Goal: Task Accomplishment & Management: Manage account settings

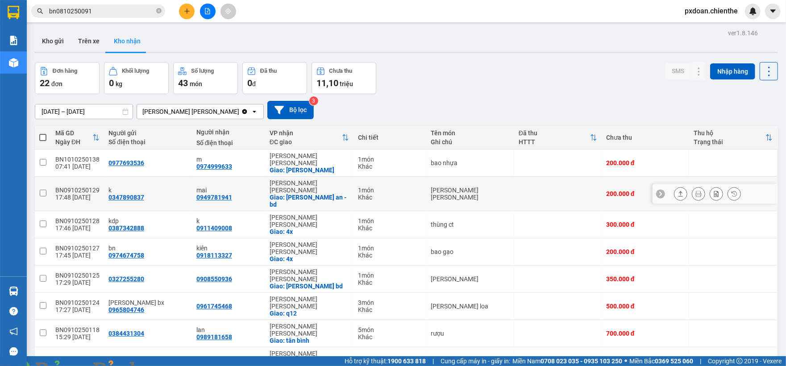
drag, startPoint x: 459, startPoint y: 76, endPoint x: 444, endPoint y: 111, distance: 38.6
click at [459, 76] on div "Đơn hàng 22 đơn [PERSON_NAME] 0 kg Số [PERSON_NAME] 43 món Đã thu 0 [PERSON_NAM…" at bounding box center [406, 78] width 743 height 32
click at [424, 84] on div "Đơn hàng 22 đơn [PERSON_NAME] 0 kg Số [PERSON_NAME] 43 món Đã thu 0 [PERSON_NAM…" at bounding box center [406, 78] width 743 height 32
click at [204, 13] on button at bounding box center [208, 12] width 16 height 16
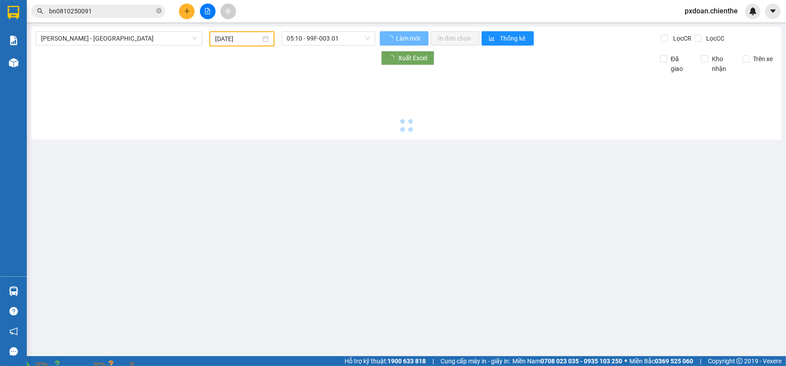
type input "[DATE]"
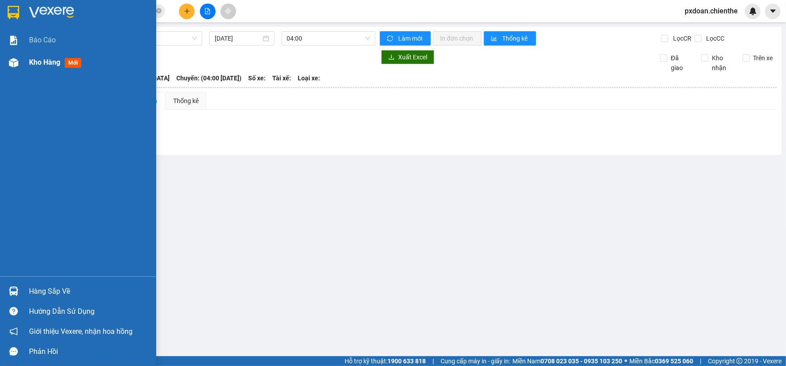
click at [12, 63] on img at bounding box center [13, 62] width 9 height 9
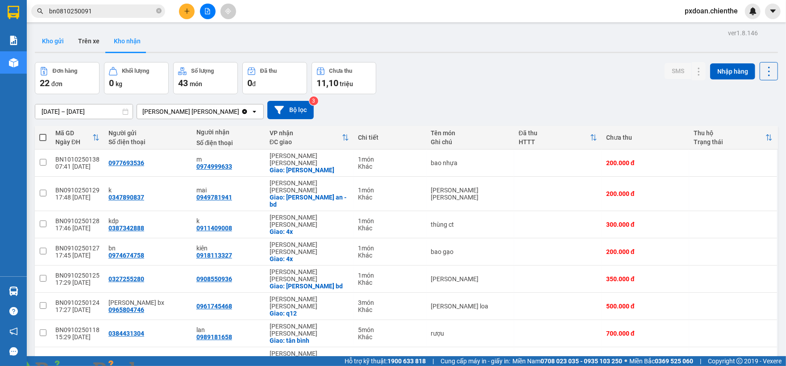
click at [54, 38] on button "Kho gửi" at bounding box center [53, 40] width 36 height 21
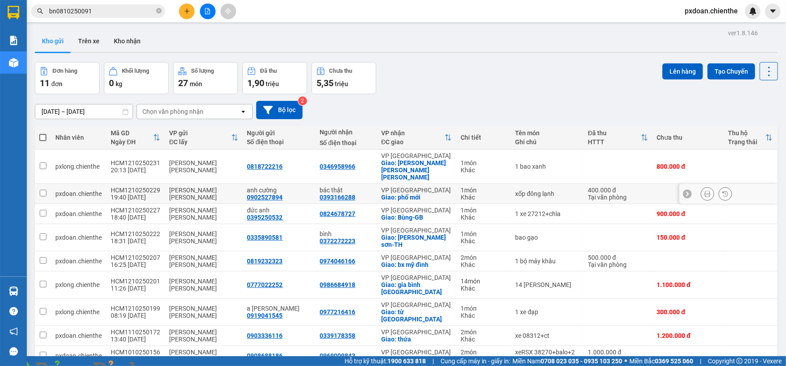
click at [176, 187] on div "[PERSON_NAME] [PERSON_NAME]" at bounding box center [203, 194] width 69 height 14
checkbox input "true"
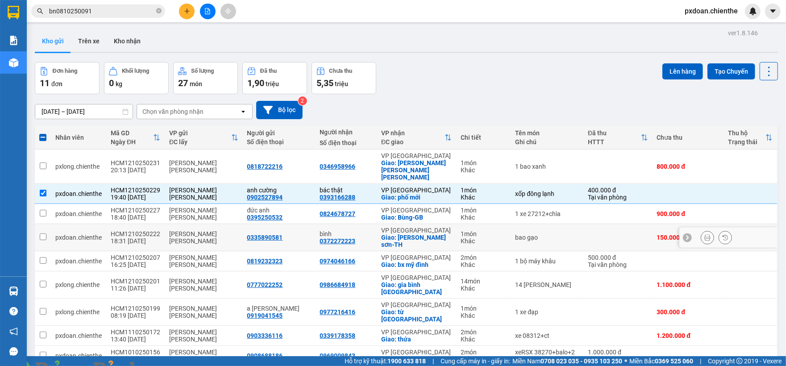
click at [187, 230] on div "[PERSON_NAME] [PERSON_NAME]" at bounding box center [203, 237] width 69 height 14
checkbox input "true"
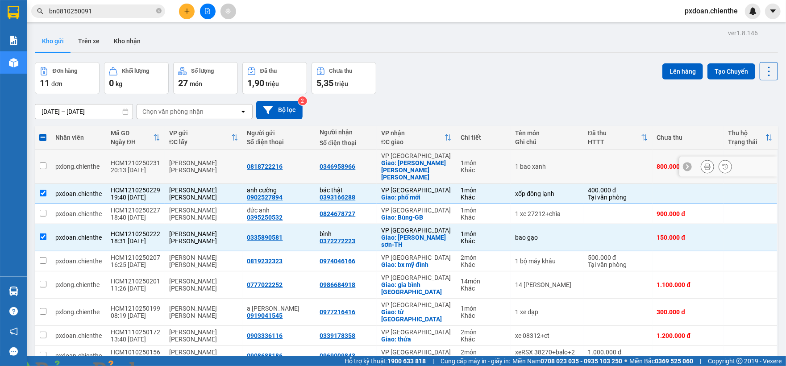
click at [173, 168] on td "[PERSON_NAME] [PERSON_NAME]" at bounding box center [204, 167] width 78 height 34
checkbox input "true"
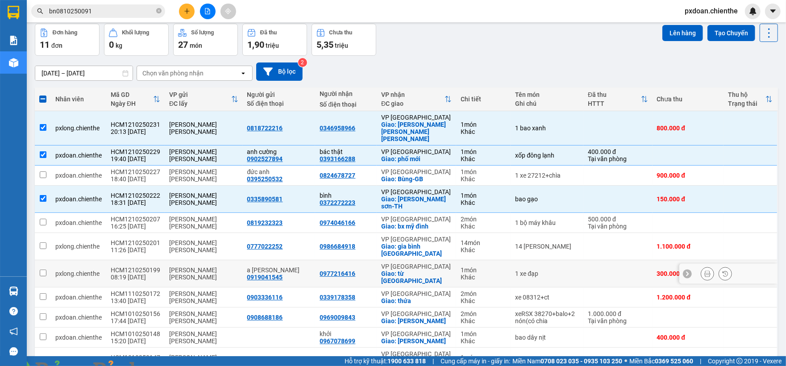
scroll to position [59, 0]
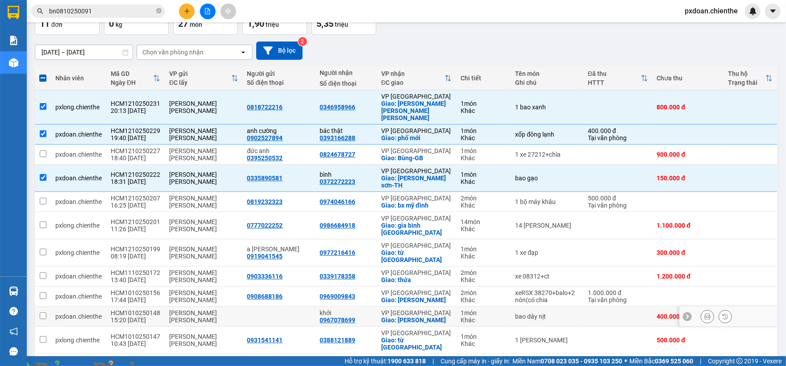
click at [174, 309] on div "[PERSON_NAME] [PERSON_NAME]" at bounding box center [203, 316] width 69 height 14
checkbox input "true"
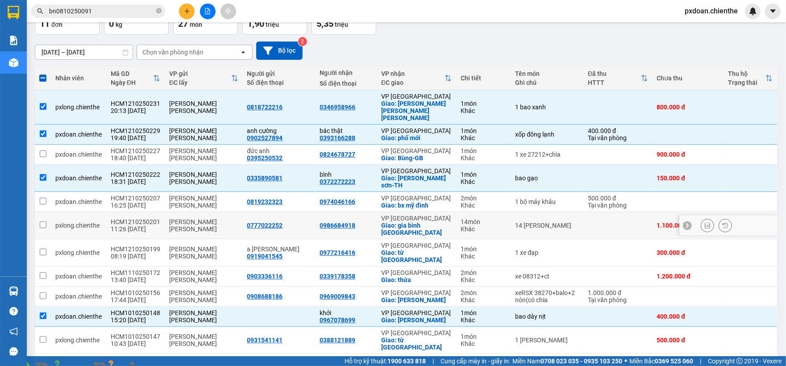
click at [169, 218] on div "[PERSON_NAME] [PERSON_NAME]" at bounding box center [203, 225] width 69 height 14
checkbox input "true"
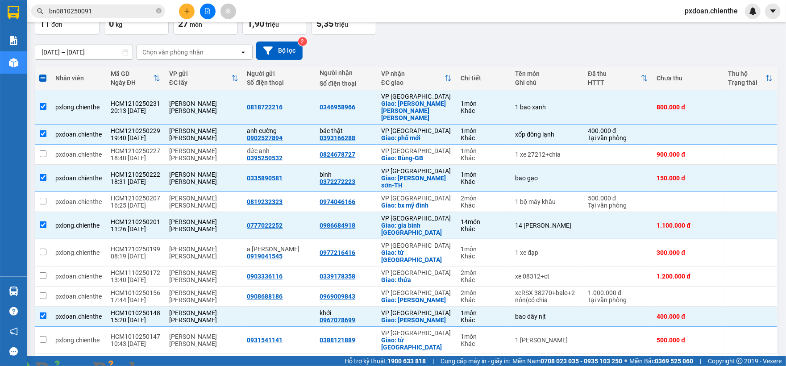
click at [164, 366] on span at bounding box center [153, 371] width 21 height 9
click at [164, 366] on img at bounding box center [161, 371] width 5 height 5
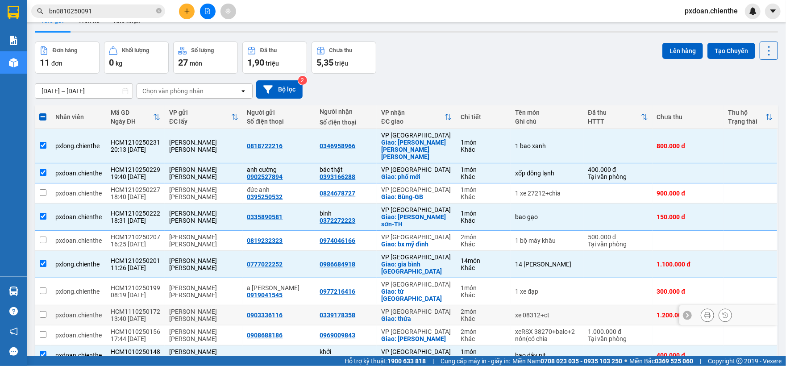
scroll to position [0, 0]
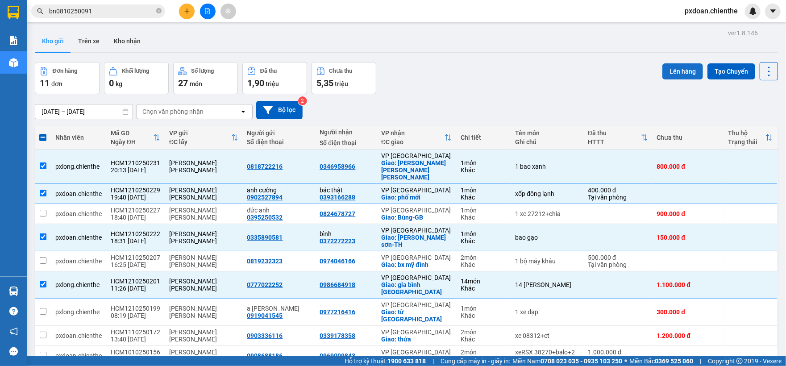
click at [679, 69] on button "Lên hàng" at bounding box center [683, 71] width 41 height 16
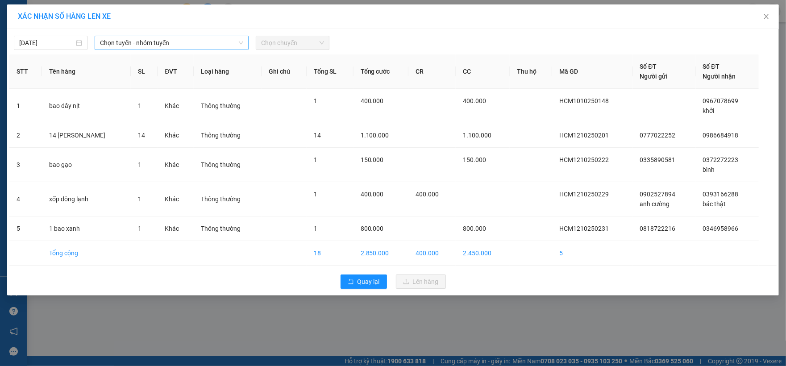
click at [144, 43] on span "Chọn tuyến - nhóm tuyến" at bounding box center [172, 42] width 144 height 13
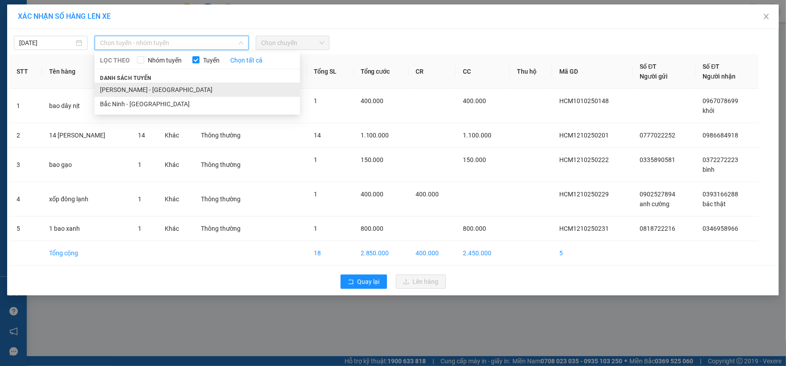
click at [152, 89] on li "[PERSON_NAME] - [GEOGRAPHIC_DATA]" at bounding box center [197, 90] width 205 height 14
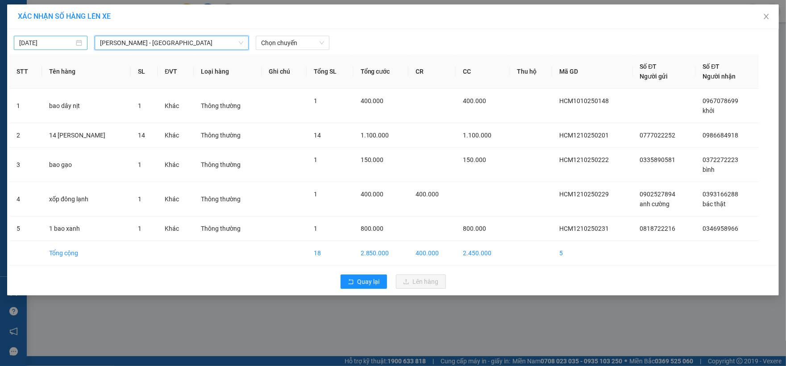
click at [41, 46] on input "[DATE]" at bounding box center [46, 43] width 55 height 10
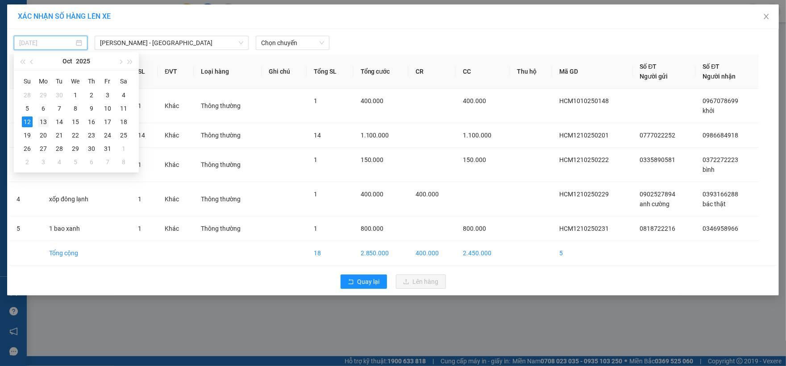
click at [46, 121] on div "13" at bounding box center [43, 122] width 11 height 11
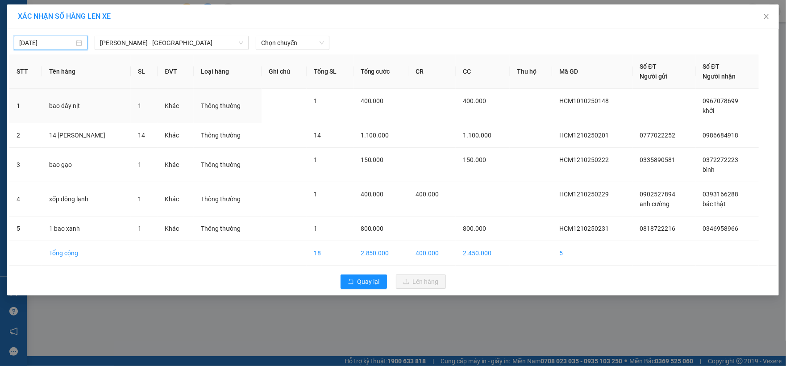
type input "[DATE]"
click at [297, 46] on span "Chọn chuyến" at bounding box center [292, 42] width 63 height 13
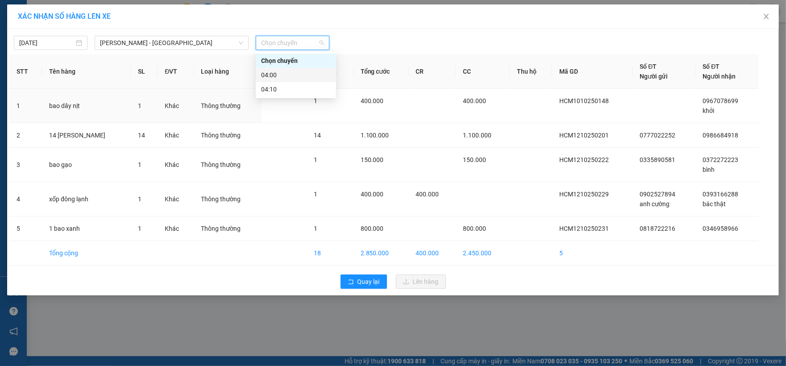
click at [294, 77] on div "04:00" at bounding box center [296, 75] width 70 height 10
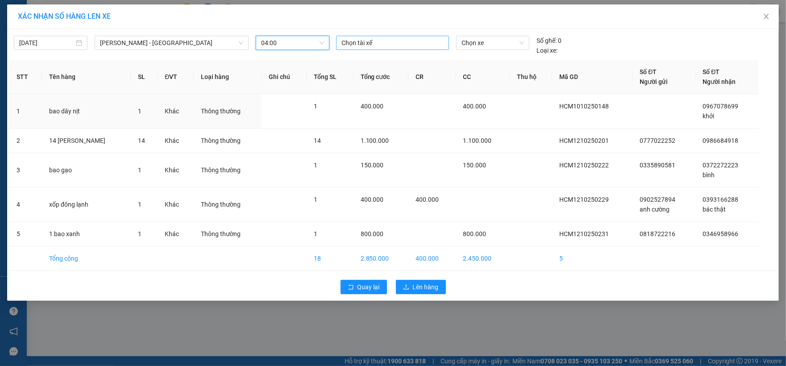
click at [377, 43] on div at bounding box center [392, 43] width 108 height 11
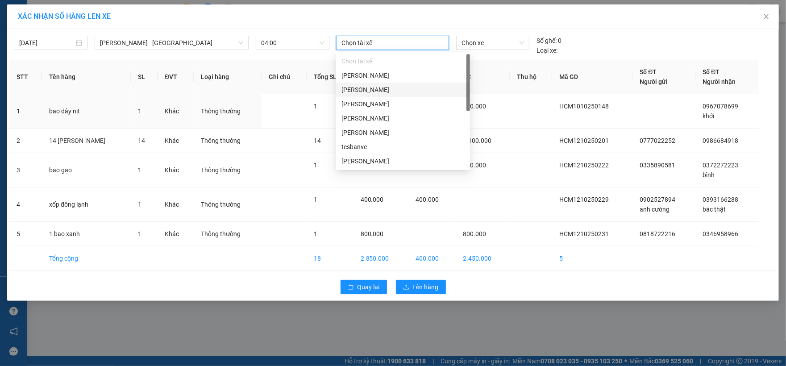
click at [384, 85] on div "[PERSON_NAME]" at bounding box center [403, 90] width 123 height 10
click at [359, 148] on div "tesbanve" at bounding box center [403, 148] width 123 height 10
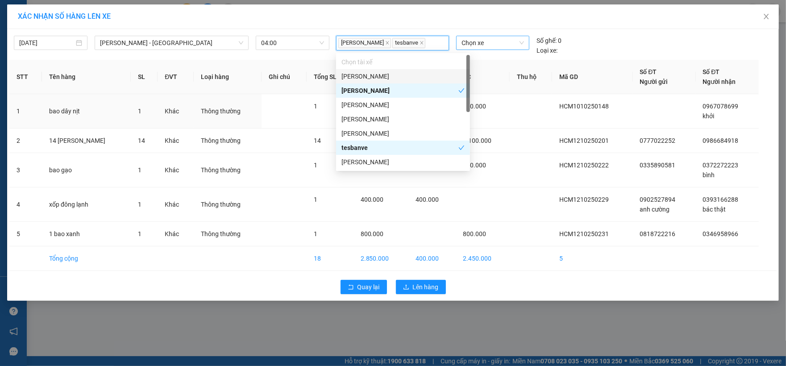
click at [488, 43] on span "Chọn xe" at bounding box center [493, 42] width 63 height 13
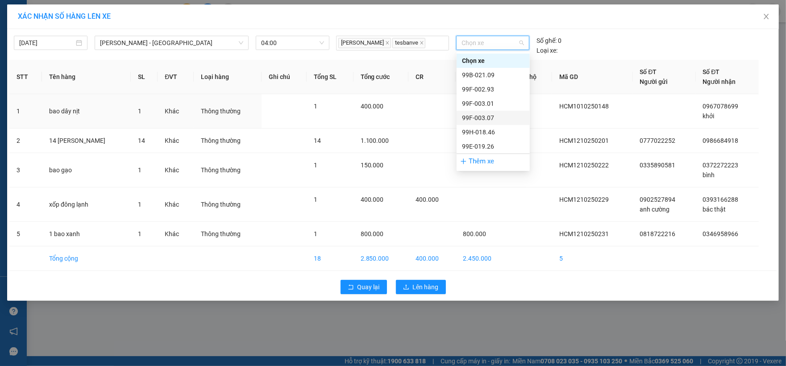
click at [499, 115] on div "99F-003.07" at bounding box center [493, 118] width 63 height 10
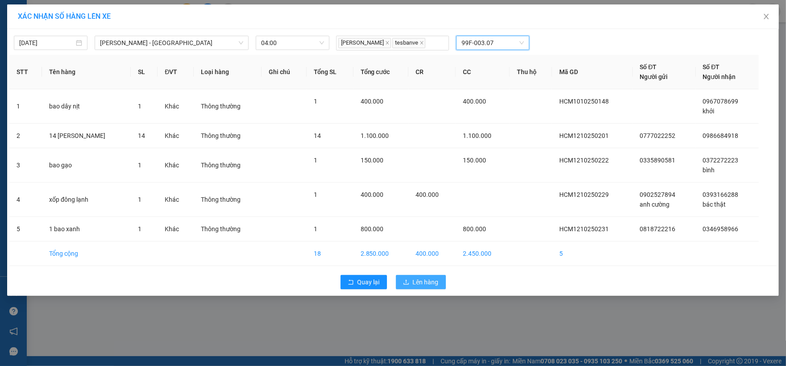
click at [436, 282] on span "Lên hàng" at bounding box center [426, 282] width 26 height 10
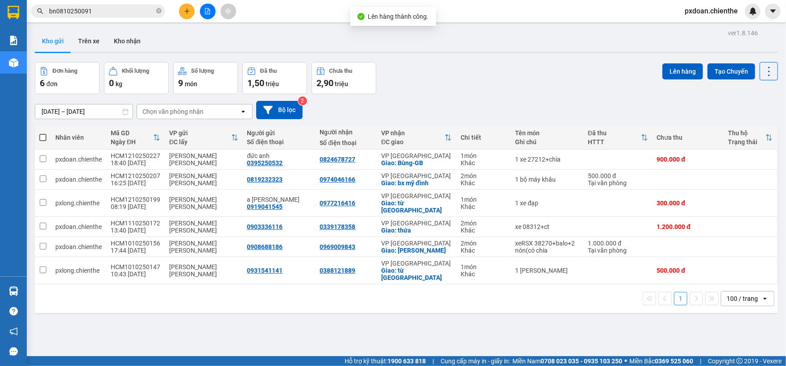
click at [206, 10] on icon "file-add" at bounding box center [207, 11] width 6 height 6
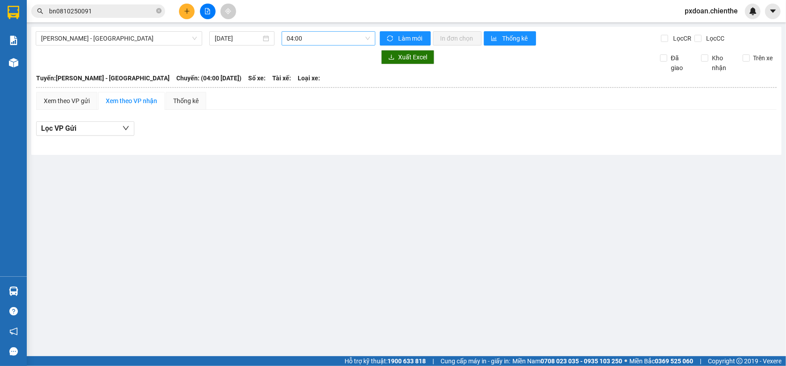
click at [305, 41] on span "04:00" at bounding box center [328, 38] width 83 height 13
click at [324, 86] on div "04:10 - 99F-003.01" at bounding box center [322, 85] width 70 height 10
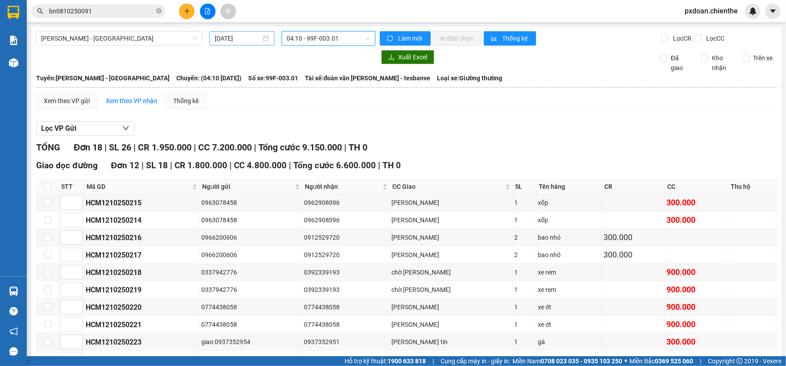
click at [247, 39] on input "[DATE]" at bounding box center [238, 38] width 46 height 10
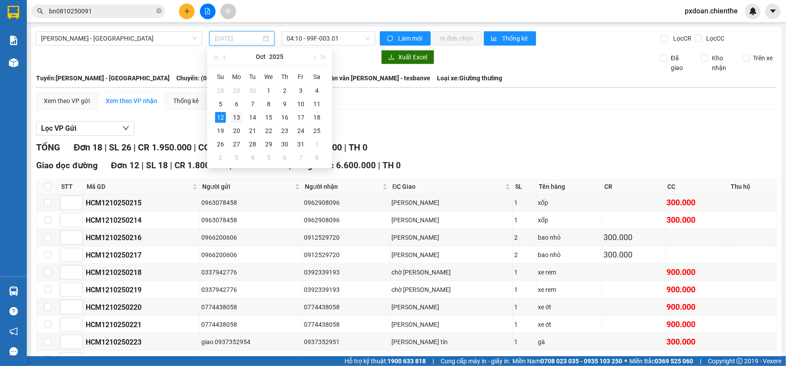
click at [236, 121] on div "13" at bounding box center [236, 117] width 11 height 11
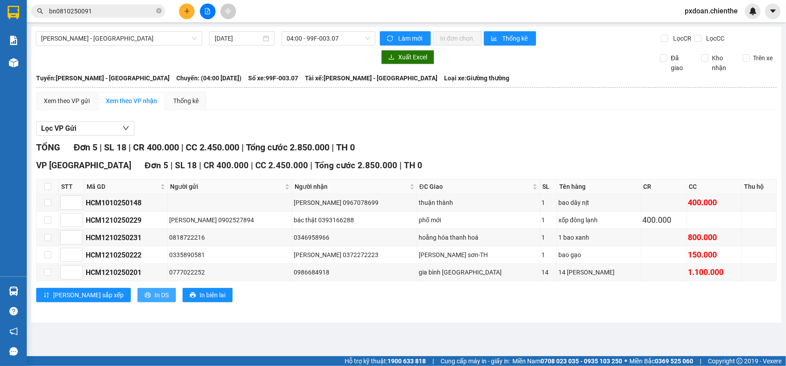
click at [154, 300] on span "In DS" at bounding box center [161, 295] width 14 height 10
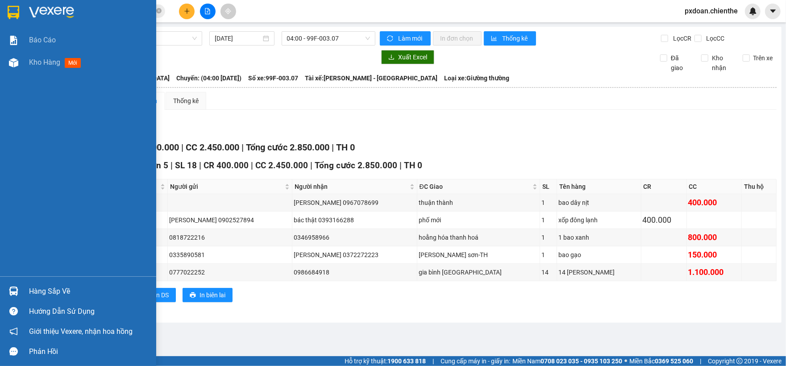
click at [59, 287] on div "Hàng sắp về" at bounding box center [89, 291] width 121 height 13
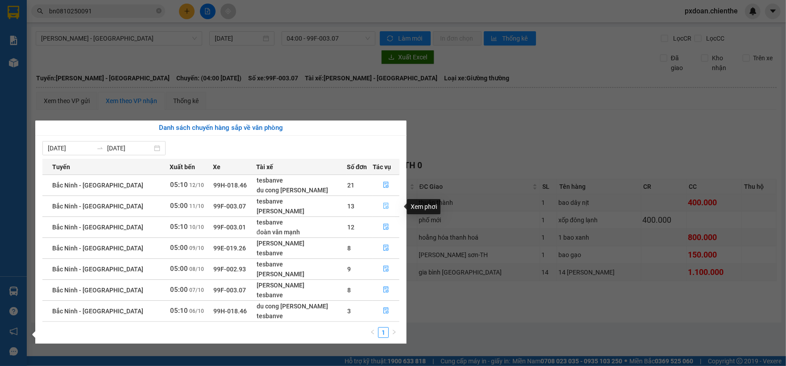
click at [383, 206] on icon "file-done" at bounding box center [386, 206] width 6 height 6
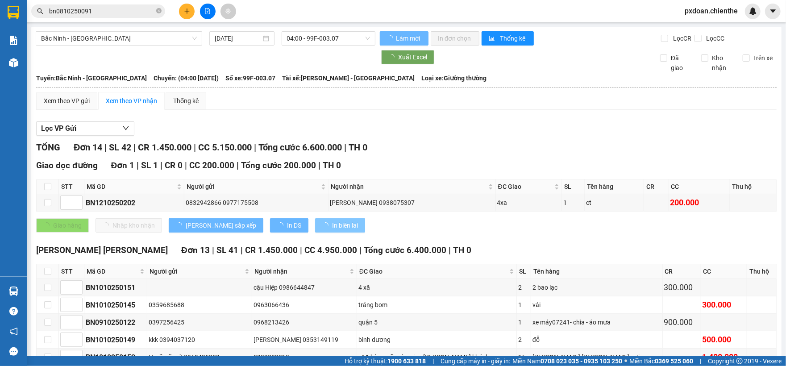
type input "[DATE]"
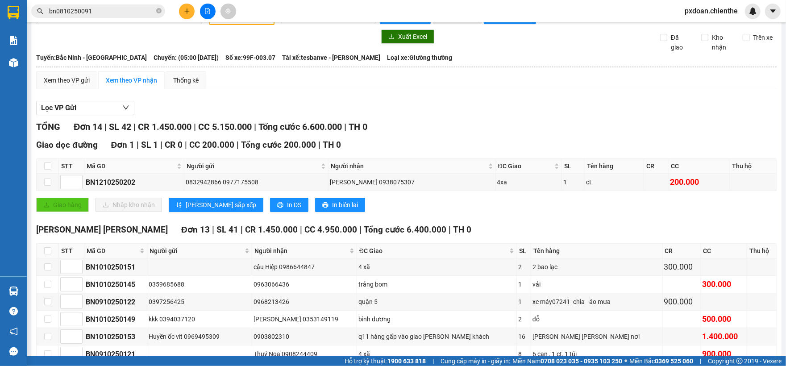
scroll to position [59, 0]
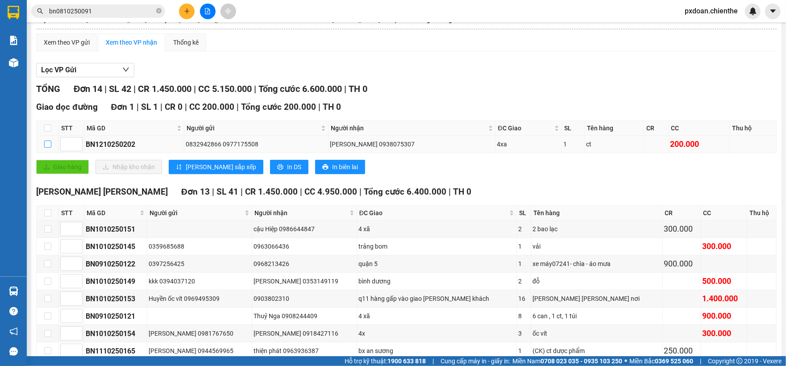
click at [46, 147] on input "checkbox" at bounding box center [47, 144] width 7 height 7
checkbox input "true"
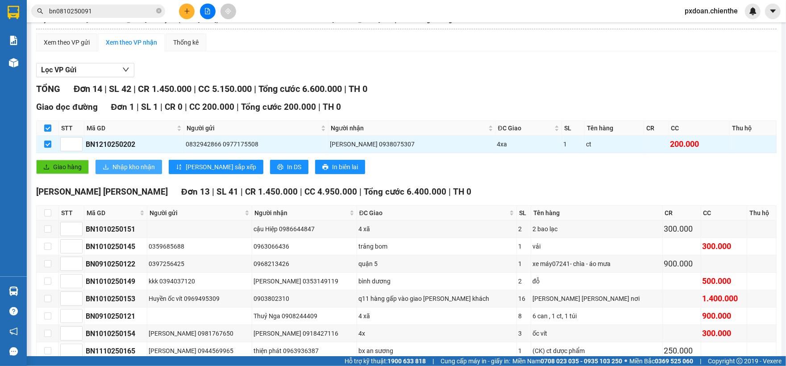
click at [126, 168] on span "Nhập kho nhận" at bounding box center [134, 167] width 42 height 10
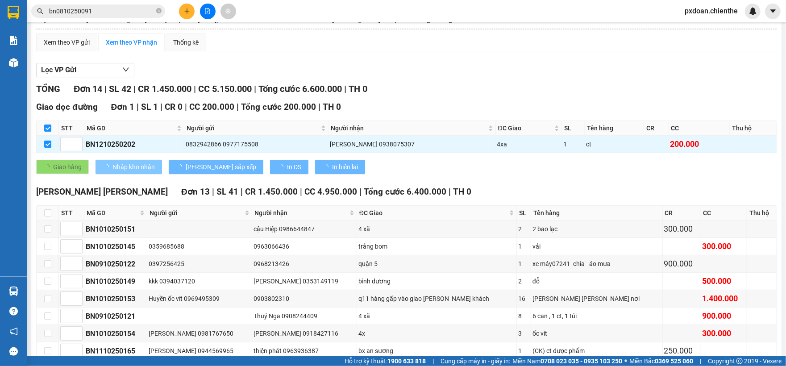
checkbox input "false"
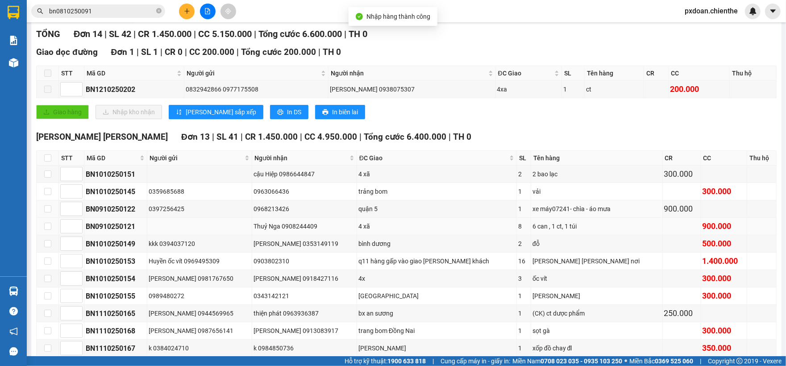
scroll to position [179, 0]
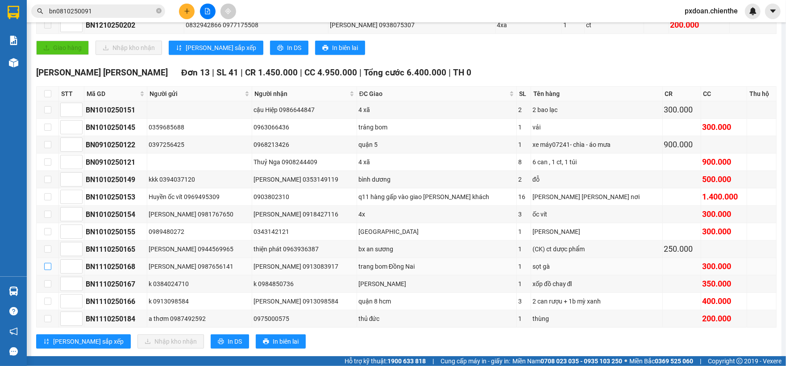
click at [50, 270] on input "checkbox" at bounding box center [47, 266] width 7 height 7
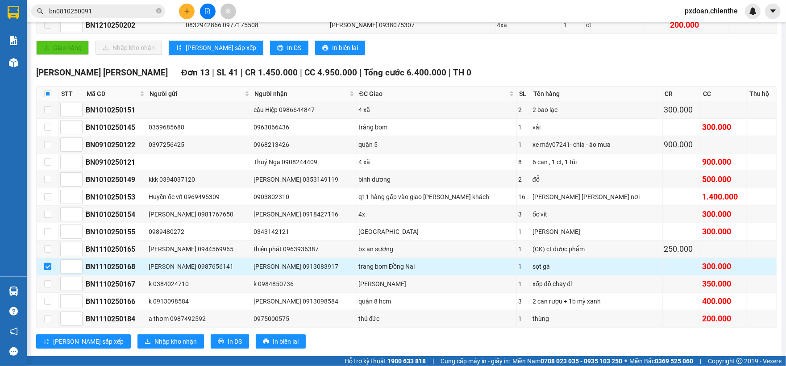
click at [46, 270] on input "checkbox" at bounding box center [47, 266] width 7 height 7
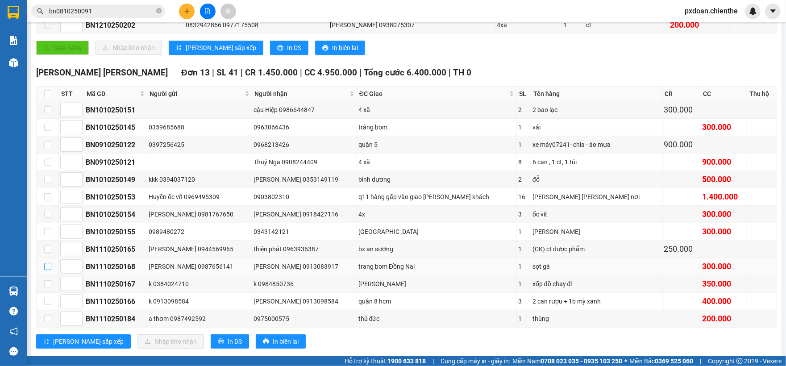
click at [47, 270] on input "checkbox" at bounding box center [47, 266] width 7 height 7
checkbox input "true"
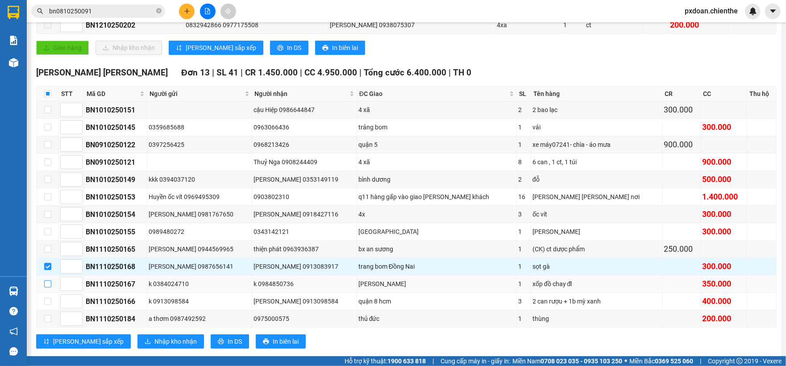
click at [50, 289] on label at bounding box center [47, 284] width 7 height 10
click at [50, 288] on input "checkbox" at bounding box center [47, 283] width 7 height 7
checkbox input "true"
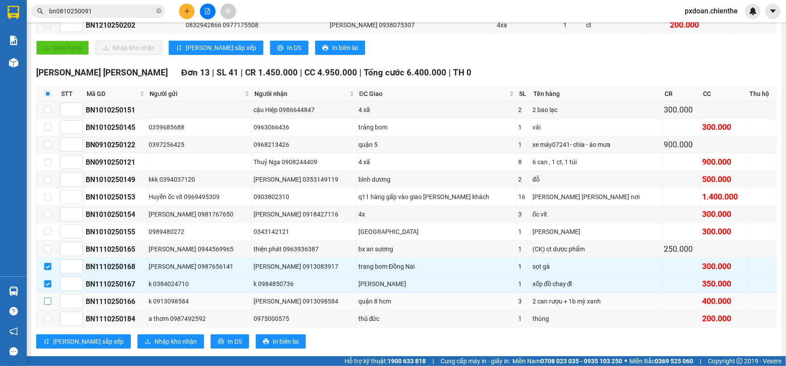
click at [48, 305] on input "checkbox" at bounding box center [47, 301] width 7 height 7
checkbox input "true"
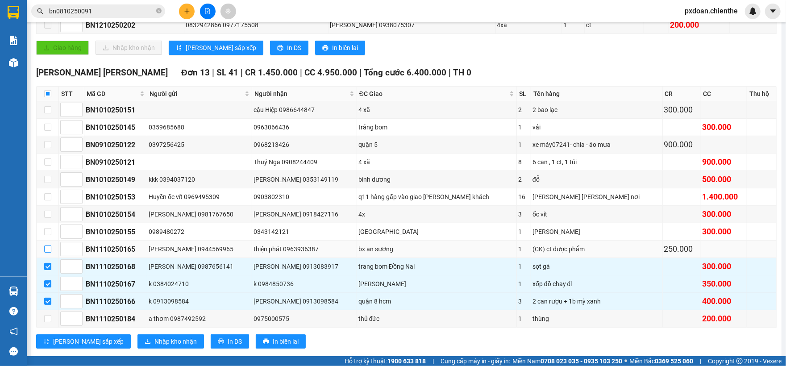
click at [49, 253] on input "checkbox" at bounding box center [47, 249] width 7 height 7
checkbox input "true"
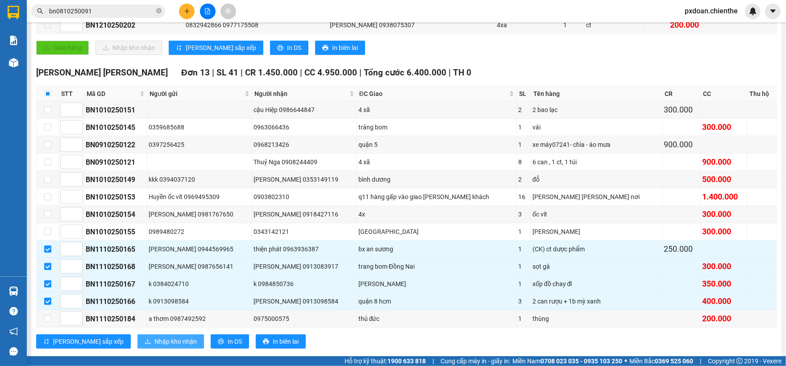
click at [154, 346] on span "Nhập kho nhận" at bounding box center [175, 342] width 42 height 10
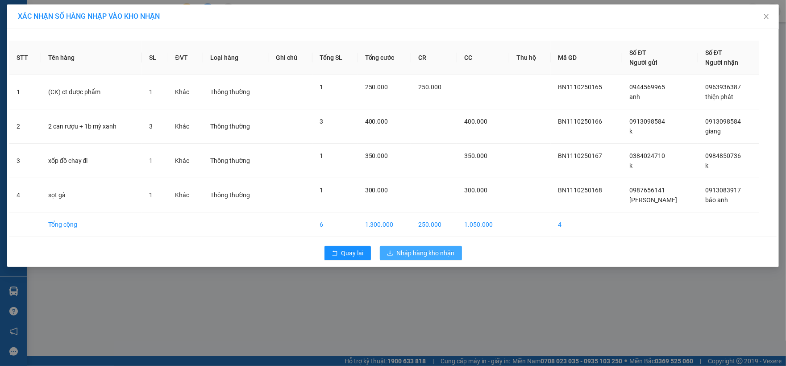
click at [406, 252] on span "Nhập hàng kho nhận" at bounding box center [426, 253] width 58 height 10
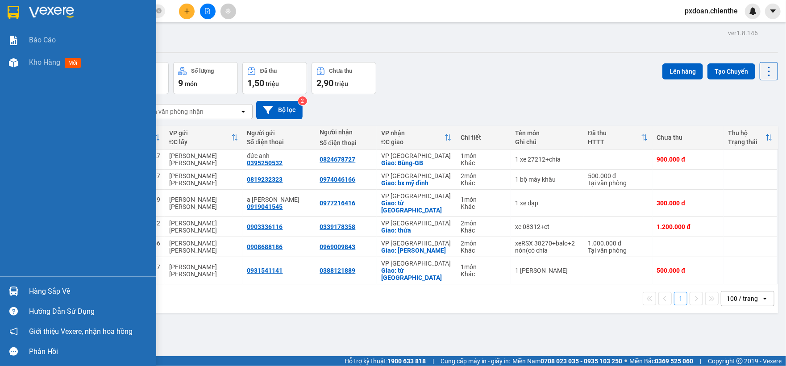
click at [26, 287] on div "Hàng sắp về" at bounding box center [78, 291] width 156 height 20
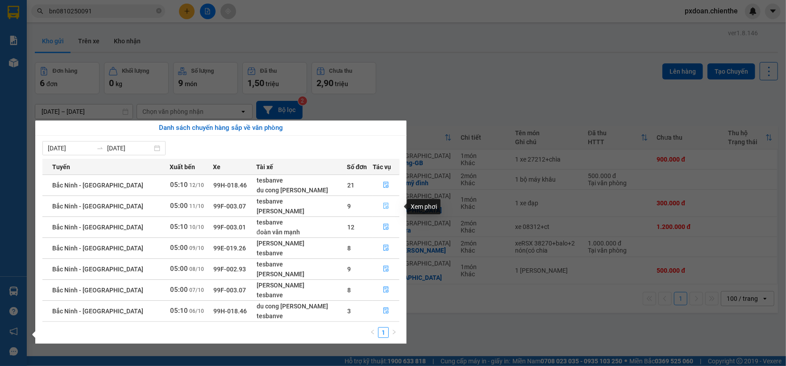
click at [383, 206] on icon "file-done" at bounding box center [386, 206] width 6 height 6
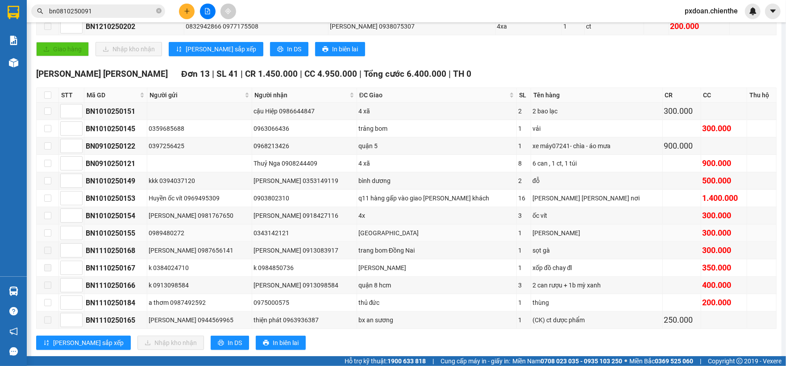
scroll to position [179, 0]
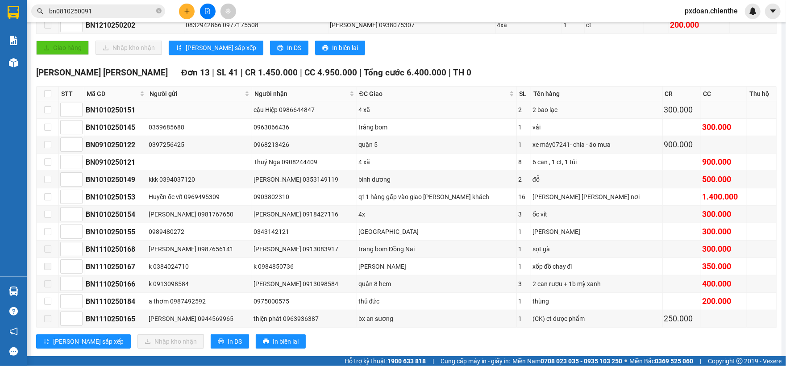
click at [51, 112] on td at bounding box center [48, 109] width 22 height 17
click at [47, 111] on input "checkbox" at bounding box center [47, 109] width 7 height 7
checkbox input "true"
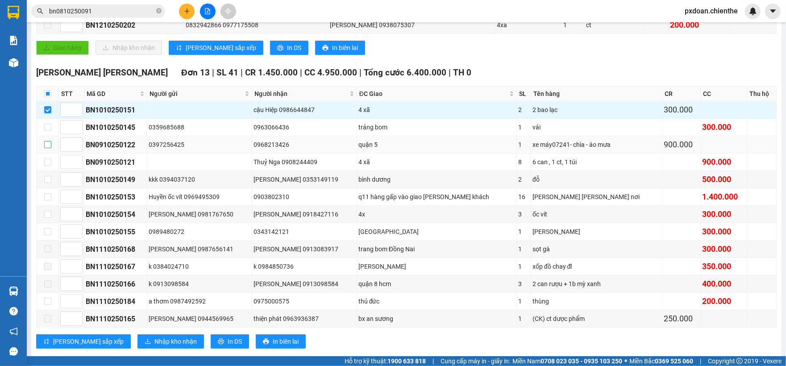
click at [45, 148] on input "checkbox" at bounding box center [47, 144] width 7 height 7
checkbox input "true"
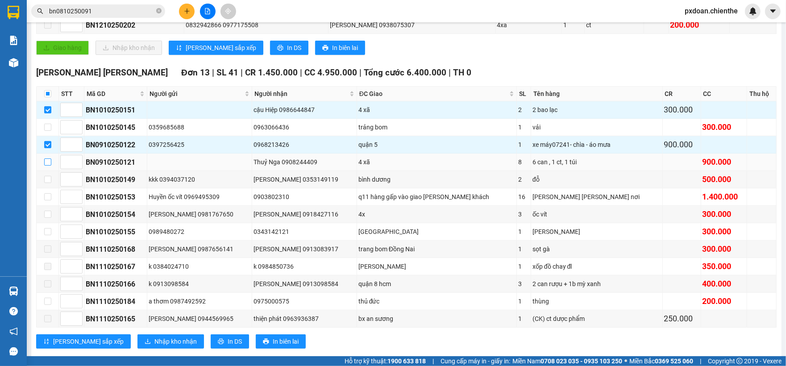
click at [47, 163] on input "checkbox" at bounding box center [47, 162] width 7 height 7
checkbox input "true"
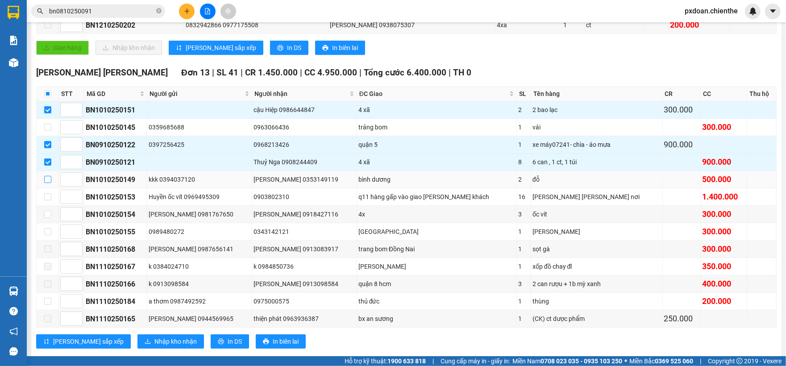
click at [45, 181] on input "checkbox" at bounding box center [47, 179] width 7 height 7
checkbox input "true"
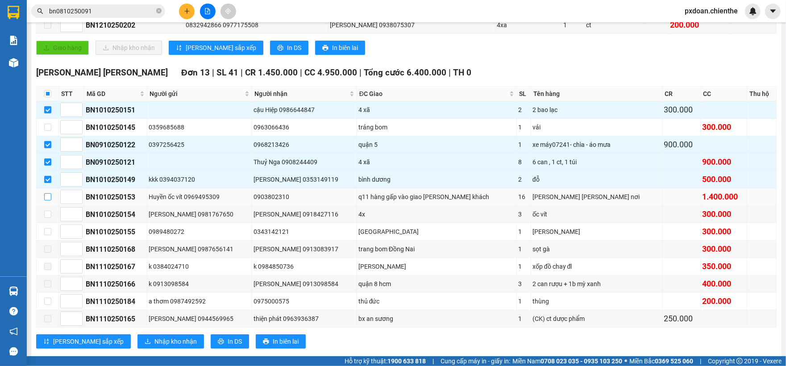
click at [48, 197] on input "checkbox" at bounding box center [47, 196] width 7 height 7
checkbox input "true"
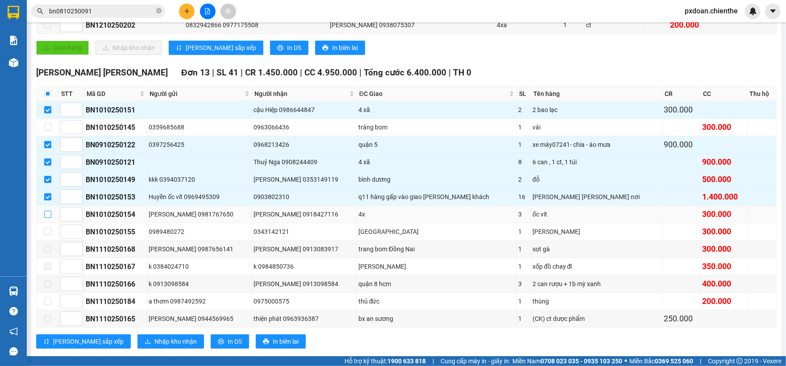
click at [47, 215] on input "checkbox" at bounding box center [47, 214] width 7 height 7
checkbox input "true"
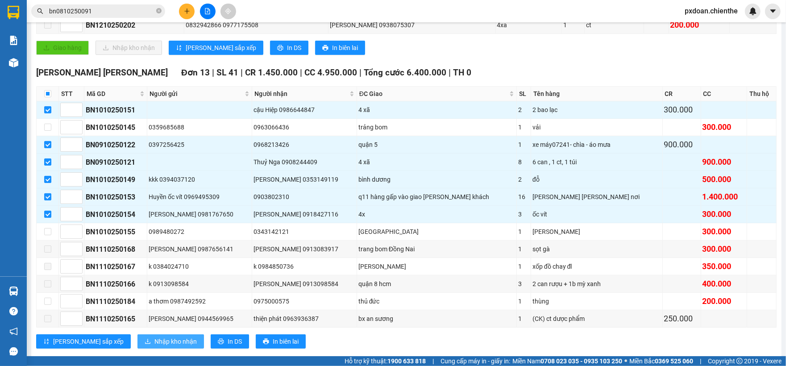
click at [154, 346] on span "Nhập kho nhận" at bounding box center [175, 342] width 42 height 10
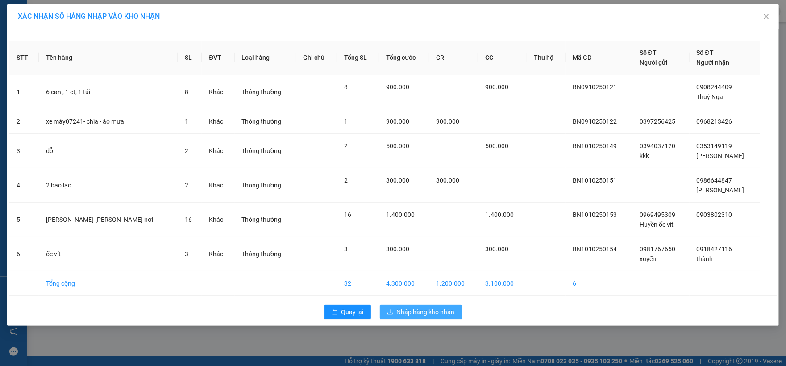
click at [424, 318] on button "Nhập hàng kho nhận" at bounding box center [421, 312] width 82 height 14
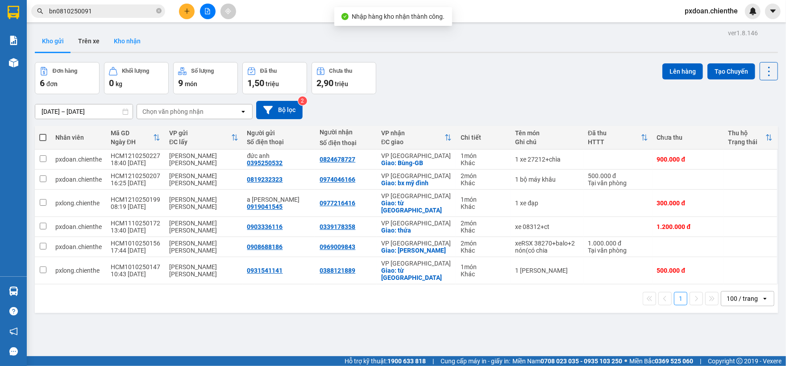
click at [137, 38] on button "Kho nhận" at bounding box center [127, 40] width 41 height 21
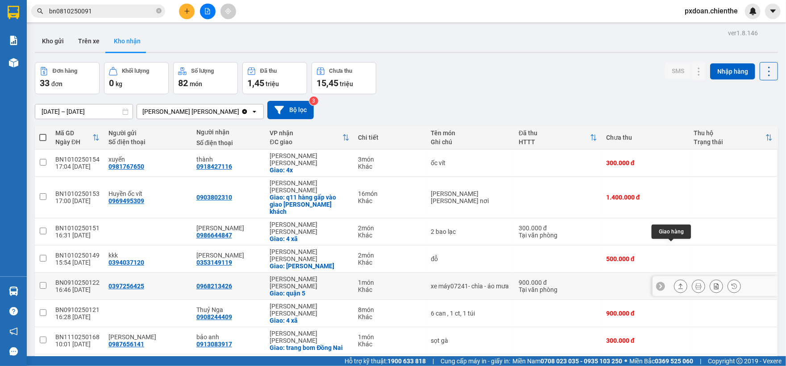
click at [678, 283] on icon at bounding box center [681, 286] width 6 height 6
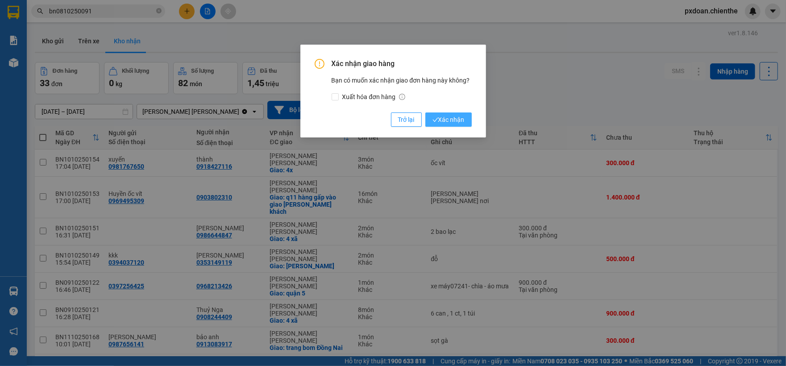
click at [440, 115] on span "Xác nhận" at bounding box center [449, 120] width 32 height 10
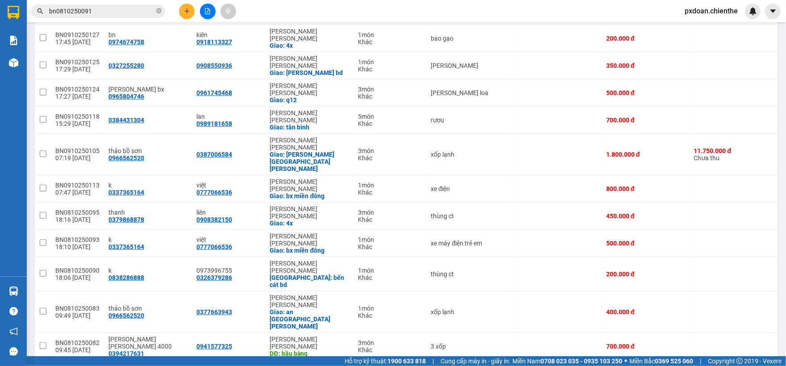
scroll to position [281, 0]
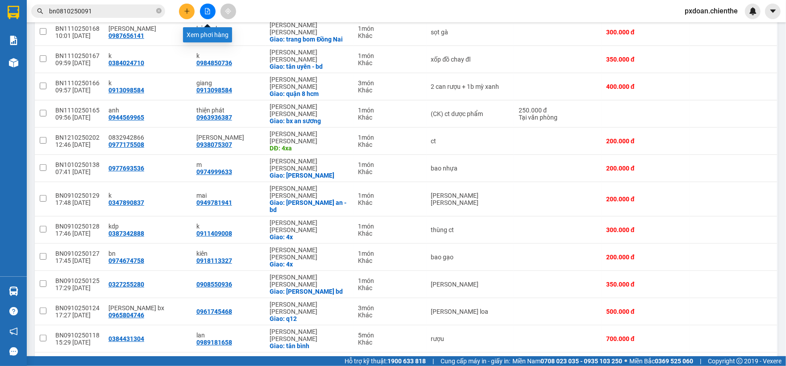
click at [204, 15] on button at bounding box center [208, 12] width 16 height 16
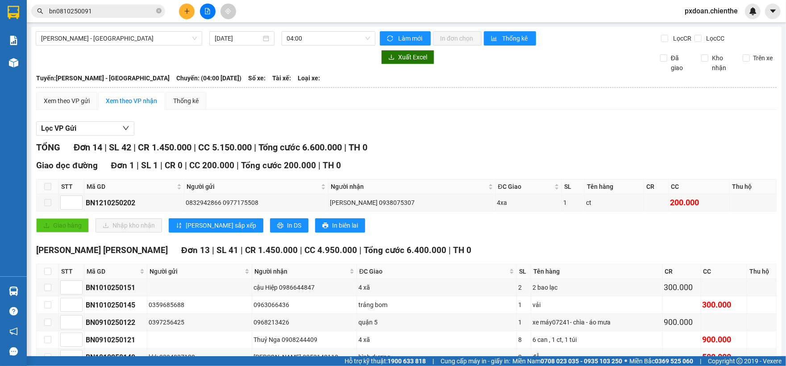
click at [319, 38] on span "04:00" at bounding box center [328, 38] width 83 height 13
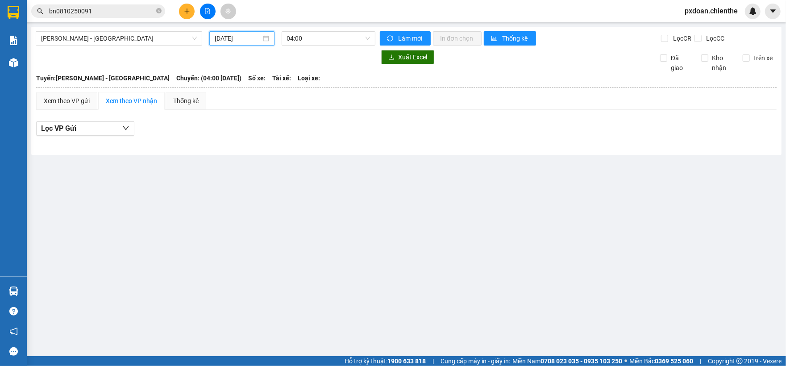
click at [222, 36] on input "[DATE]" at bounding box center [238, 38] width 46 height 10
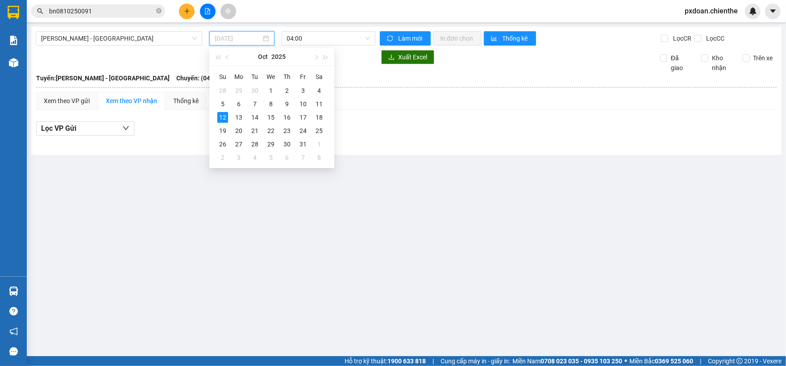
drag, startPoint x: 240, startPoint y: 117, endPoint x: 307, endPoint y: 50, distance: 94.1
click at [240, 115] on div "13" at bounding box center [239, 117] width 11 height 11
type input "[DATE]"
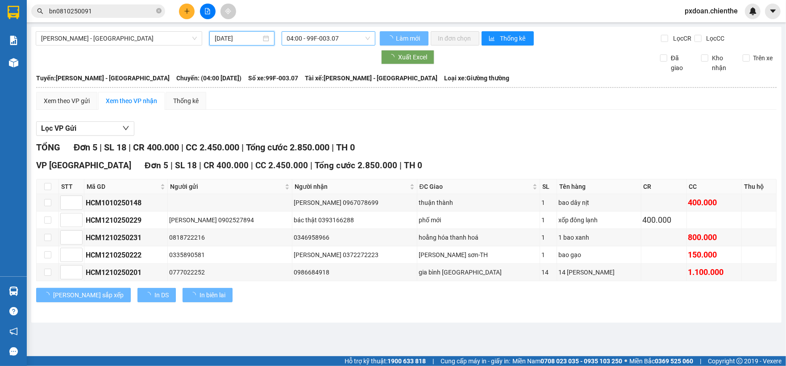
click at [315, 42] on span "04:00 - 99F-003.07" at bounding box center [328, 38] width 83 height 13
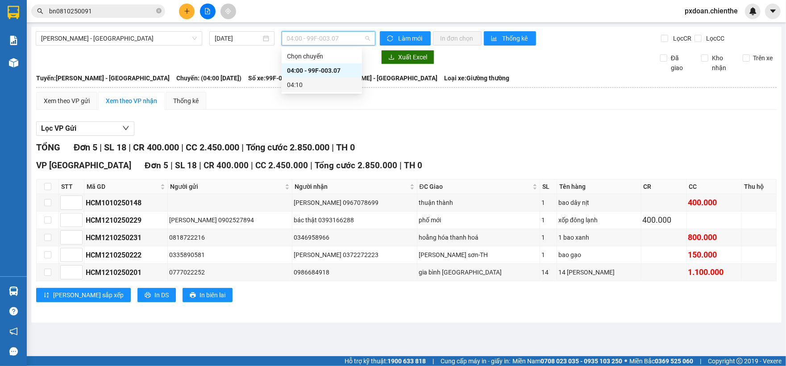
click at [323, 117] on div "Xem theo VP gửi Xem theo [PERSON_NAME] Thống kê Lọc VP Gửi [PERSON_NAME] 5 | S…" at bounding box center [406, 202] width 741 height 221
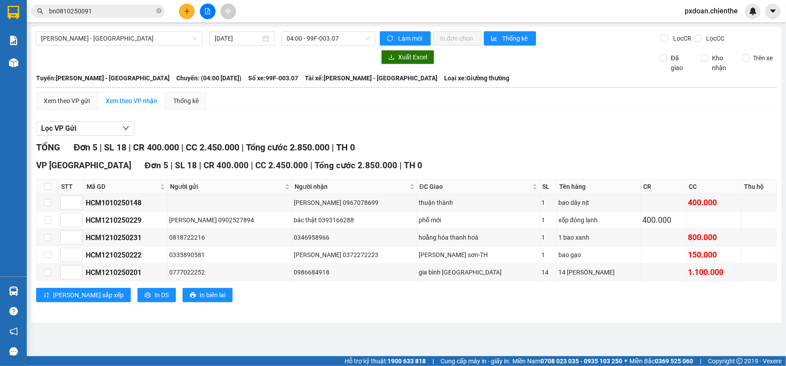
click at [363, 127] on div "Lọc VP Gửi" at bounding box center [406, 128] width 741 height 15
click at [39, 273] on td at bounding box center [48, 272] width 22 height 17
click at [45, 274] on input "checkbox" at bounding box center [47, 272] width 7 height 7
checkbox input "true"
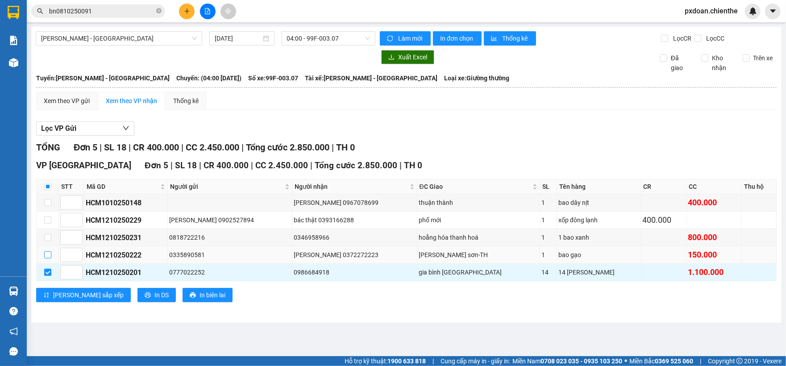
click at [45, 260] on label at bounding box center [47, 255] width 7 height 10
click at [45, 259] on input "checkbox" at bounding box center [47, 254] width 7 height 7
checkbox input "true"
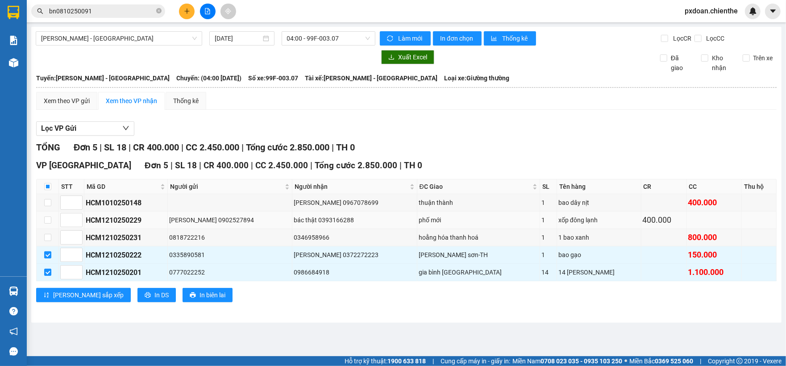
click at [43, 219] on td at bounding box center [48, 220] width 22 height 17
click at [45, 222] on input "checkbox" at bounding box center [47, 220] width 7 height 7
checkbox input "true"
